Goal: Participate in discussion: Engage in conversation with other users on a specific topic

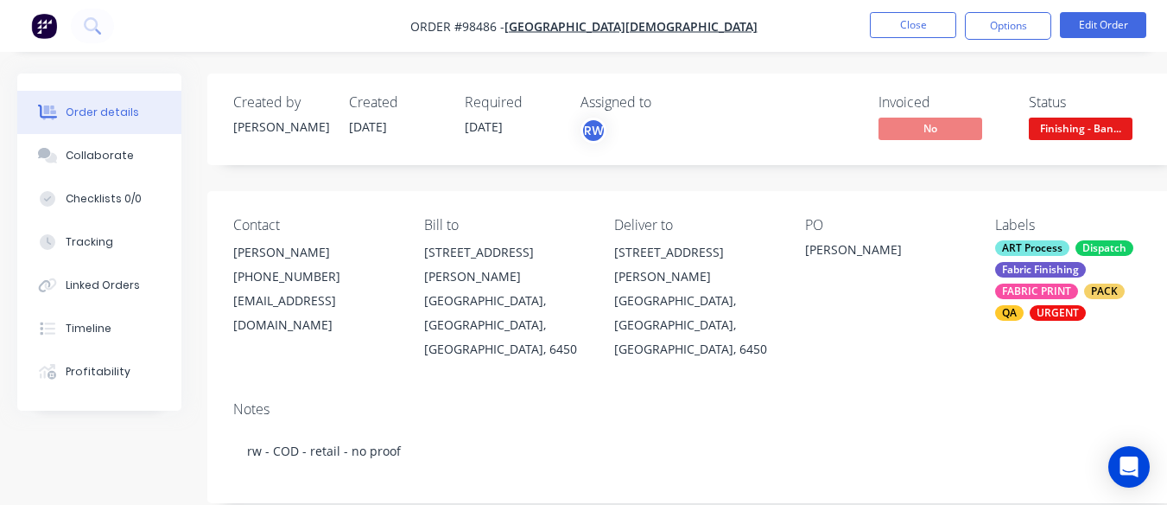
scroll to position [205, 0]
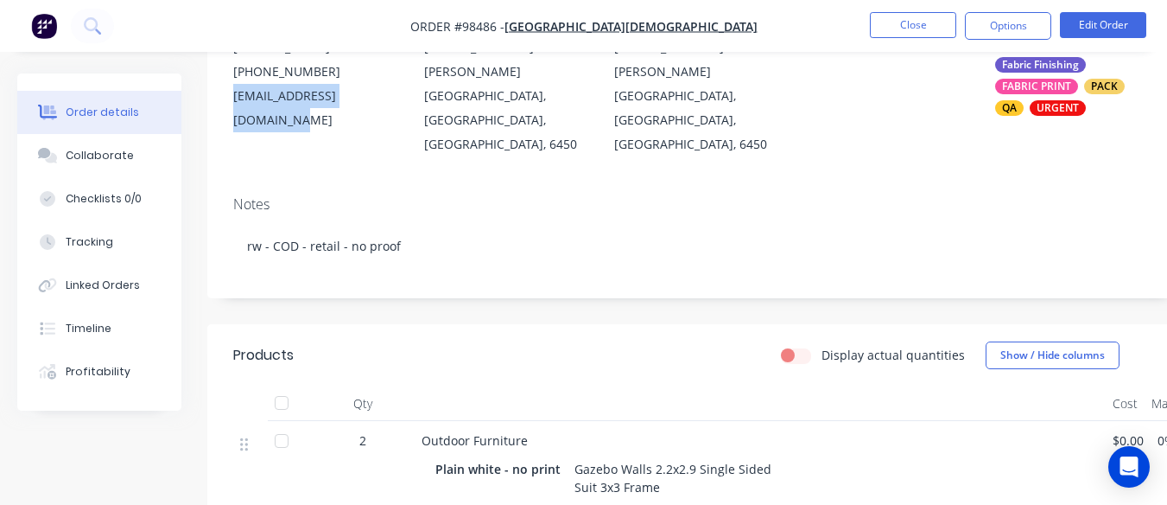
click at [106, 151] on div "Collaborate" at bounding box center [100, 156] width 68 height 16
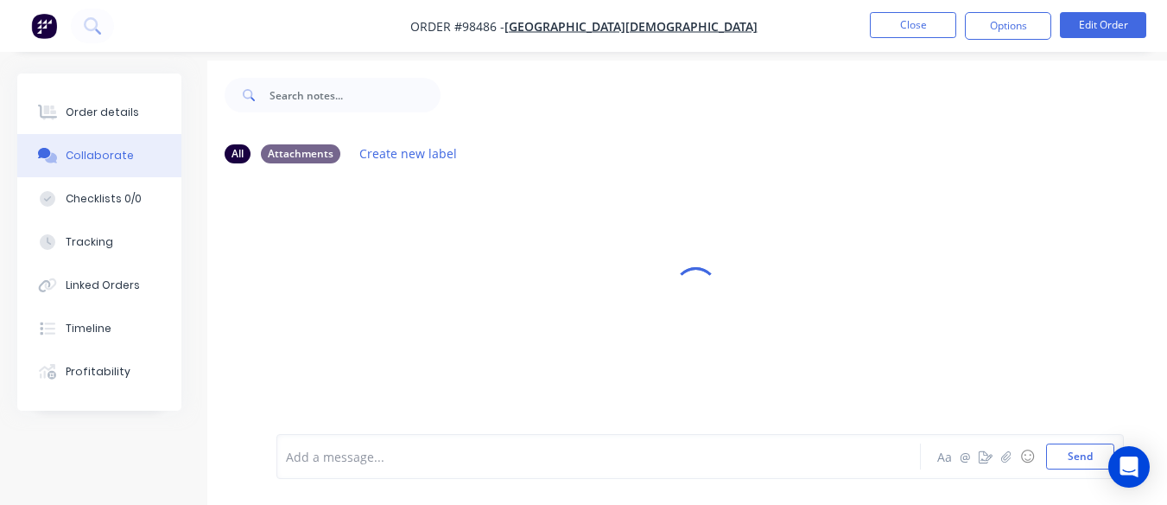
scroll to position [39, 0]
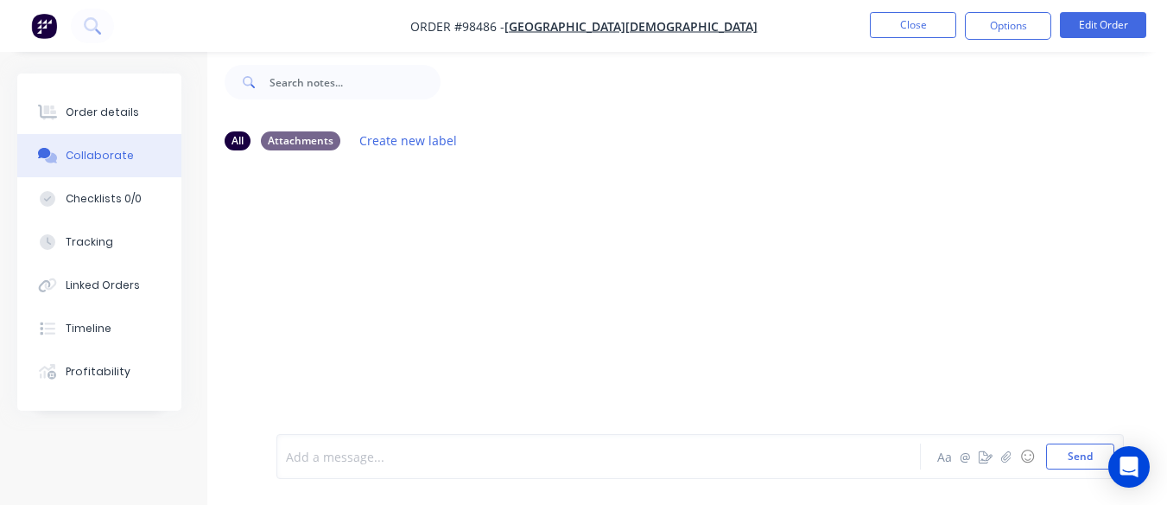
click at [388, 454] on div at bounding box center [597, 456] width 620 height 18
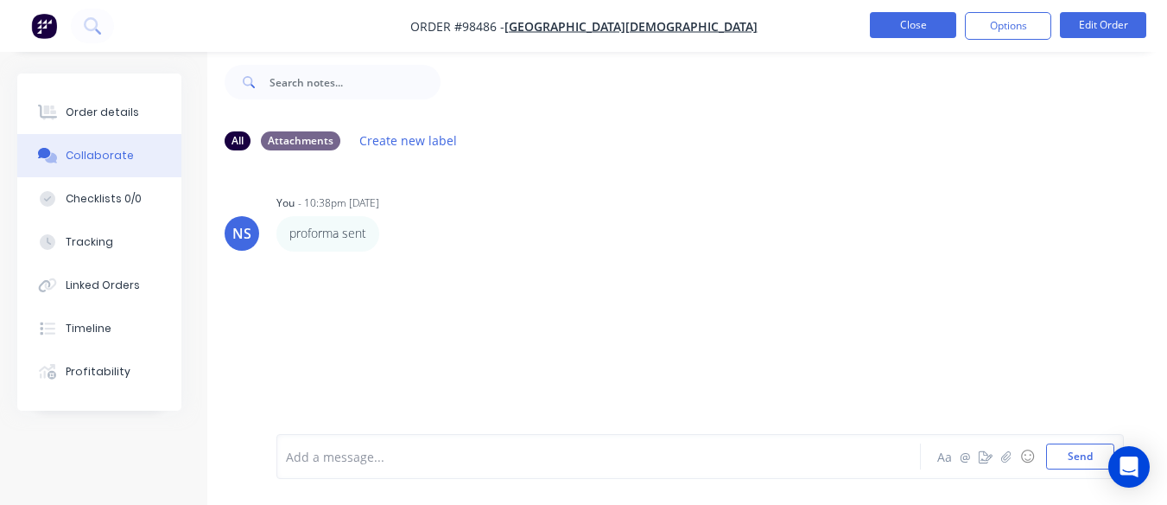
click at [902, 28] on button "Close" at bounding box center [913, 25] width 86 height 26
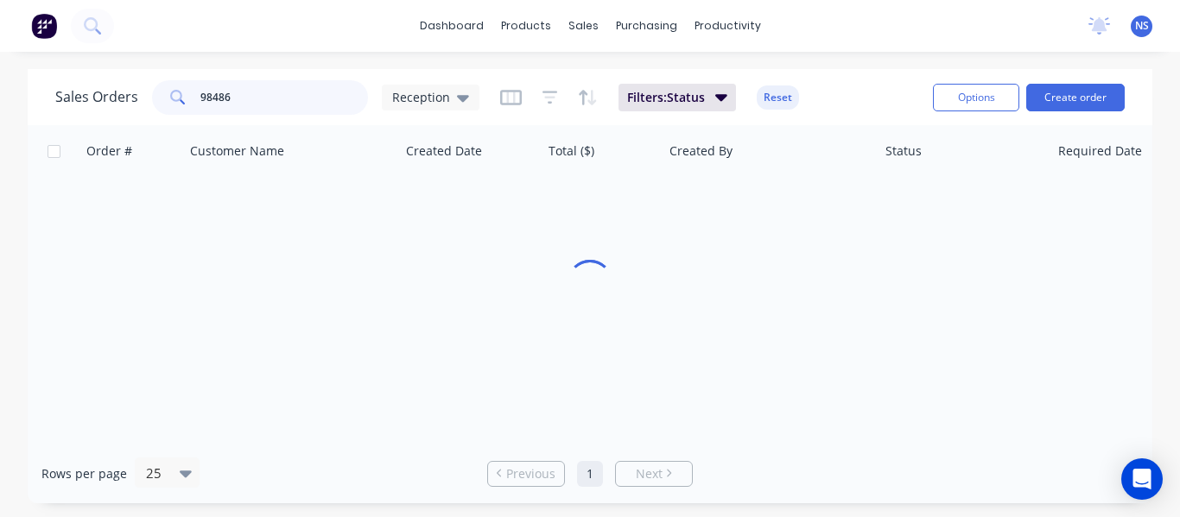
click at [250, 94] on input "98486" at bounding box center [284, 97] width 168 height 35
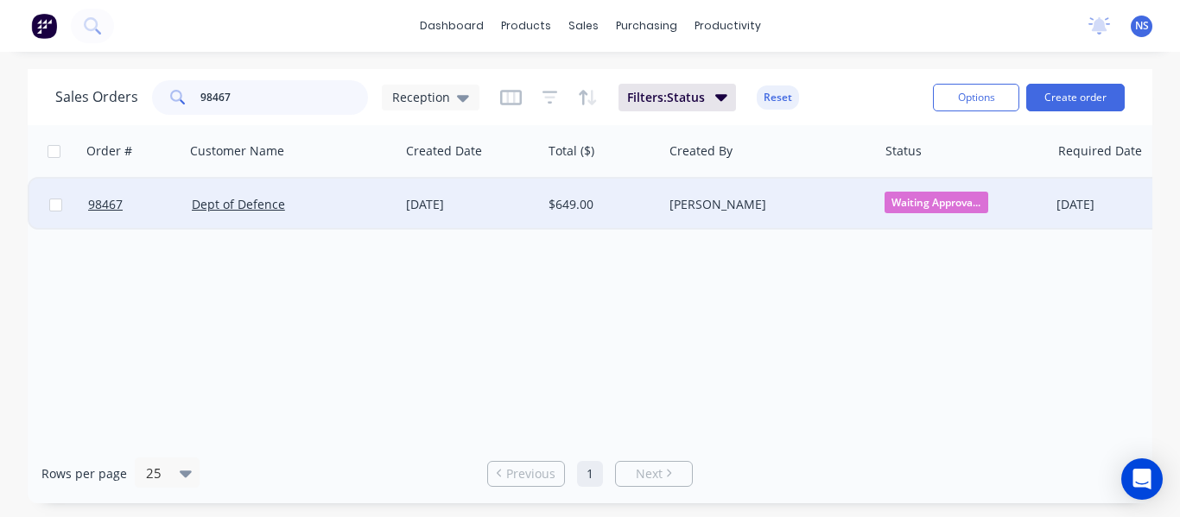
type input "98467"
click at [330, 195] on div "Dept of Defence" at bounding box center [292, 205] width 215 height 52
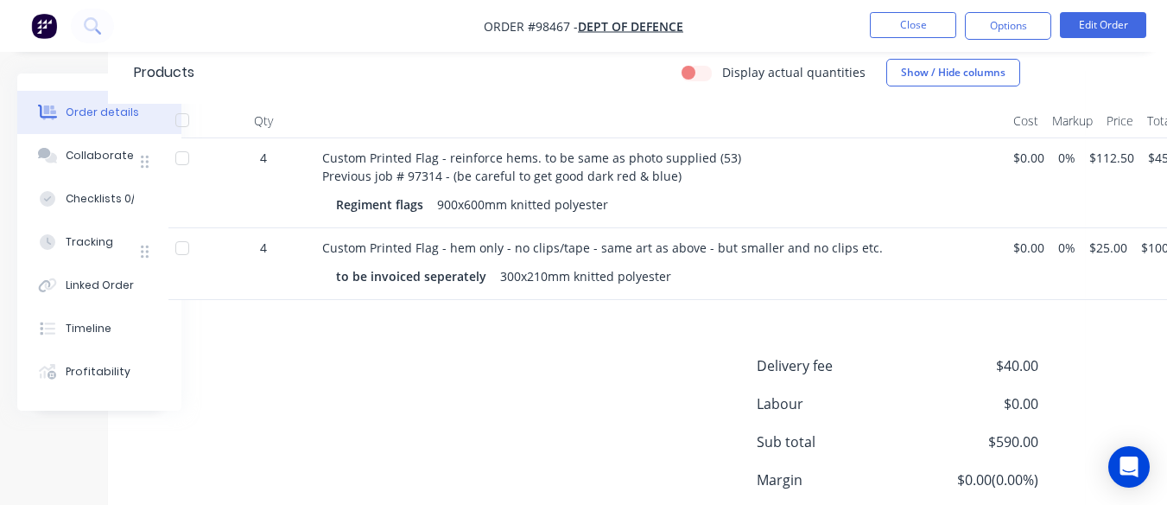
scroll to position [524, 99]
